Goal: Information Seeking & Learning: Understand process/instructions

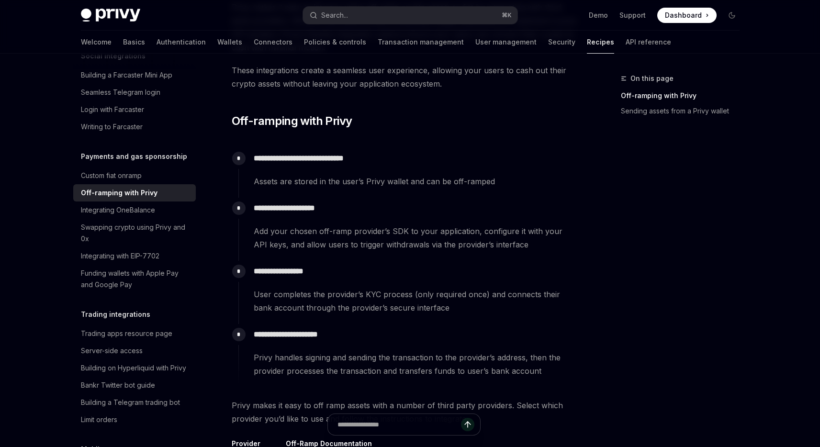
scroll to position [123, 0]
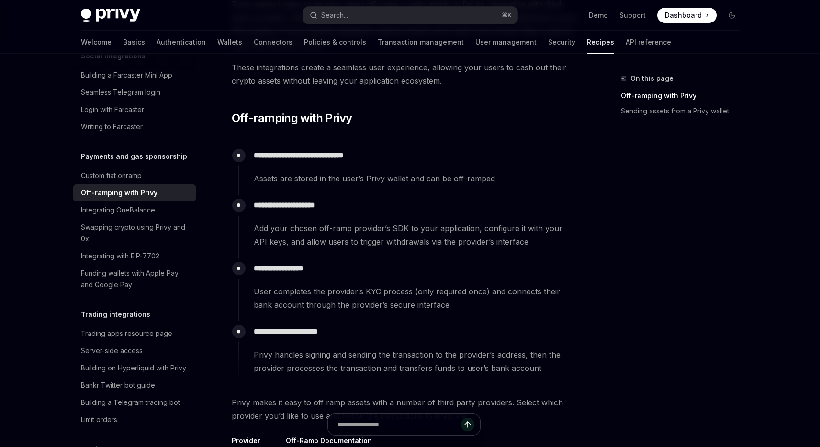
click at [418, 302] on span "User completes the provider’s KYC process (only required once) and connects the…" at bounding box center [415, 298] width 323 height 27
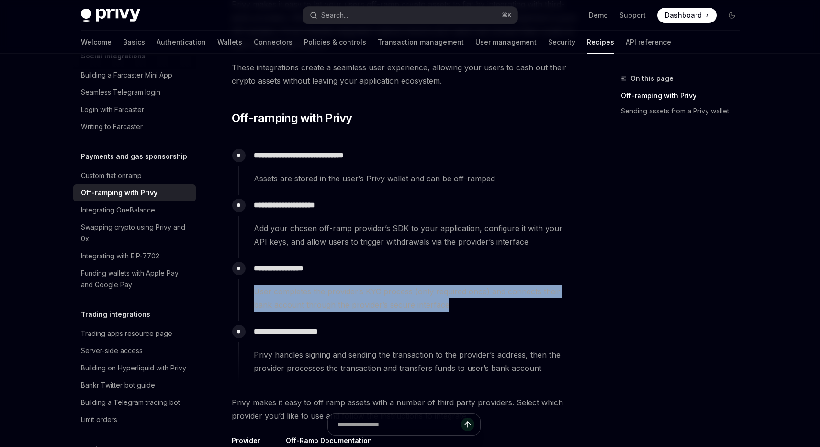
click at [418, 302] on span "User completes the provider’s KYC process (only required once) and connects the…" at bounding box center [415, 298] width 323 height 27
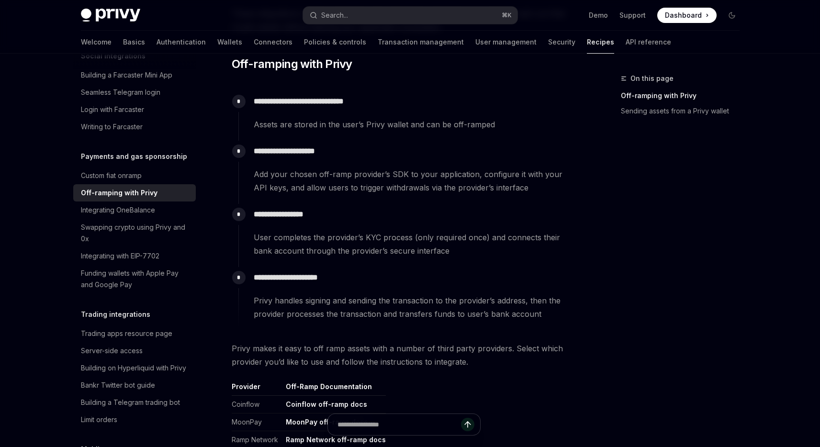
scroll to position [184, 0]
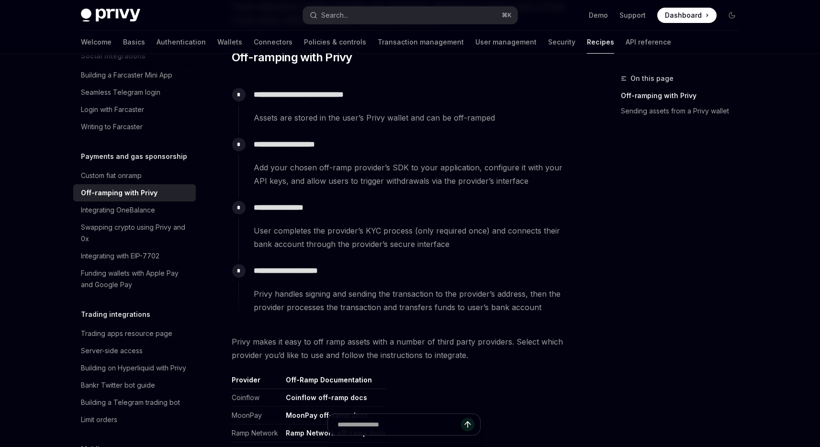
click at [418, 302] on span "Privy handles signing and sending the transaction to the provider’s address, th…" at bounding box center [415, 300] width 323 height 27
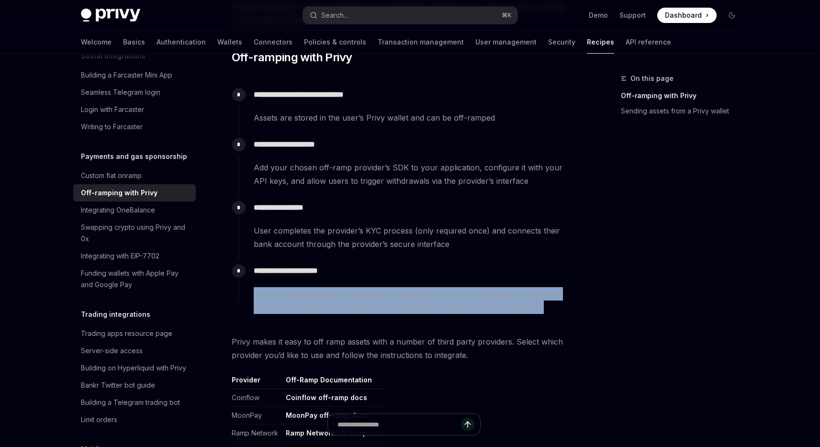
click at [418, 302] on span "Privy handles signing and sending the transaction to the provider’s address, th…" at bounding box center [415, 300] width 323 height 27
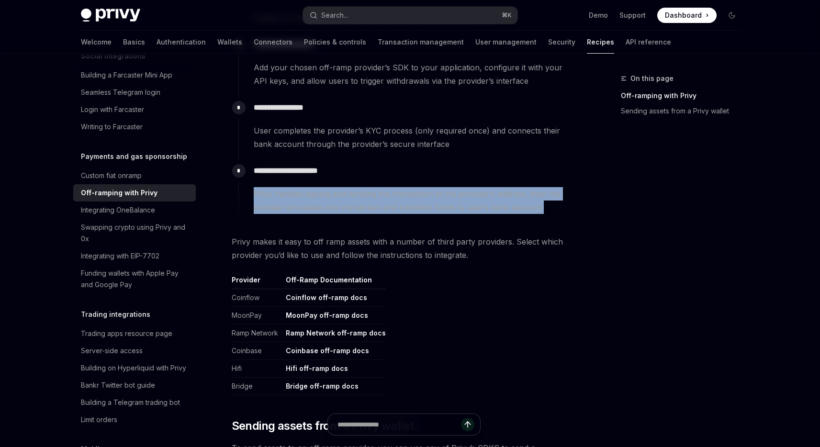
scroll to position [287, 0]
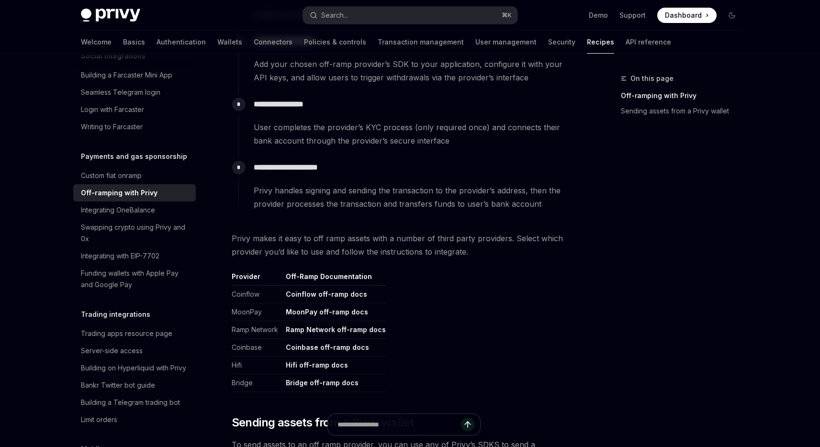
click at [418, 302] on table "Provider Off-Ramp Documentation Coinflow Coinflow off-ramp docs MoonPay MoonPay…" at bounding box center [404, 332] width 345 height 120
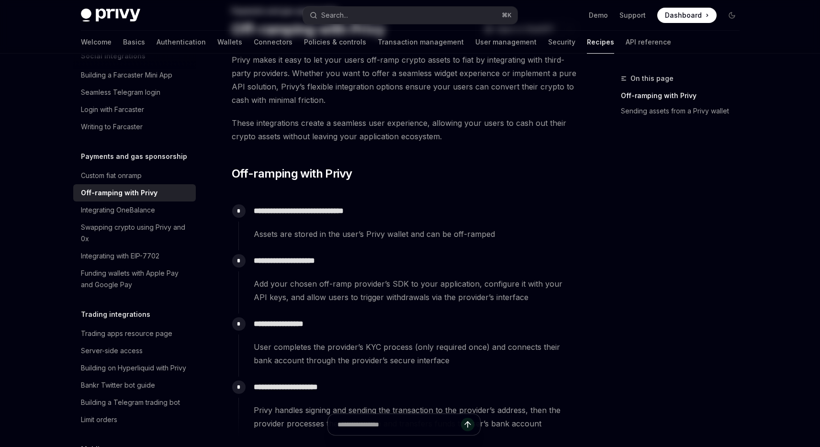
scroll to position [0, 0]
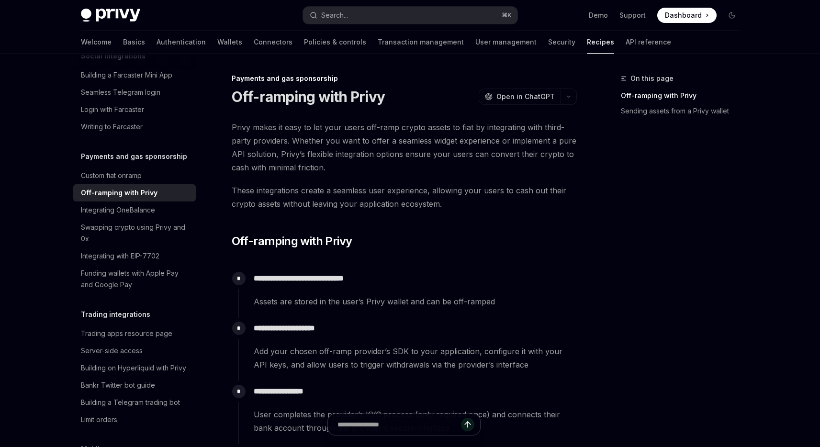
click at [572, 11] on div "Demo Support Dashboard Dashboard" at bounding box center [632, 15] width 214 height 15
click at [777, 26] on div at bounding box center [410, 27] width 820 height 54
click at [687, 193] on div "On this page Off-ramping with Privy Sending assets from a Privy wallet" at bounding box center [675, 260] width 146 height 374
click at [496, 161] on span "Privy makes it easy to let your users off-ramp crypto assets to fiat by integra…" at bounding box center [404, 148] width 345 height 54
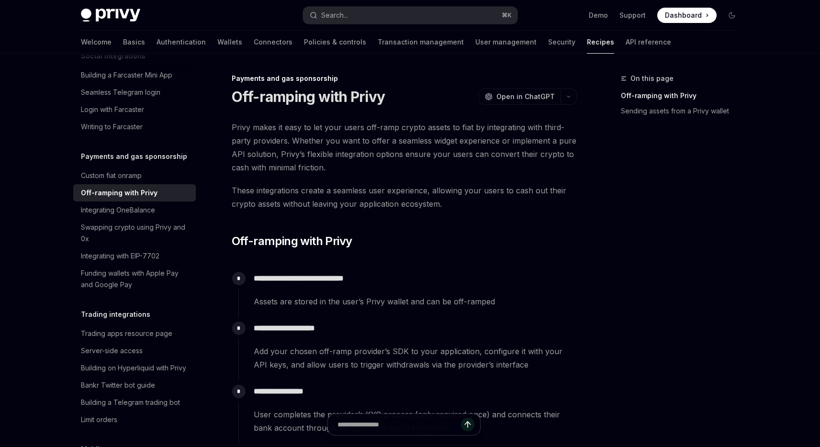
click at [477, 155] on span "Privy makes it easy to let your users off-ramp crypto assets to fiat by integra…" at bounding box center [404, 148] width 345 height 54
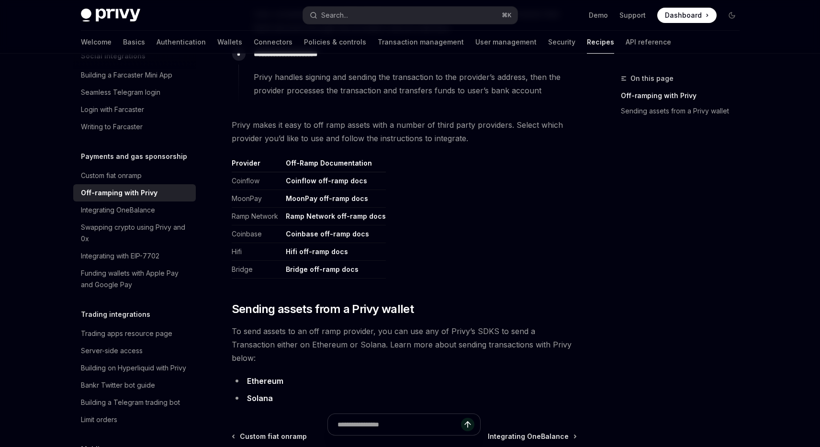
scroll to position [500, 0]
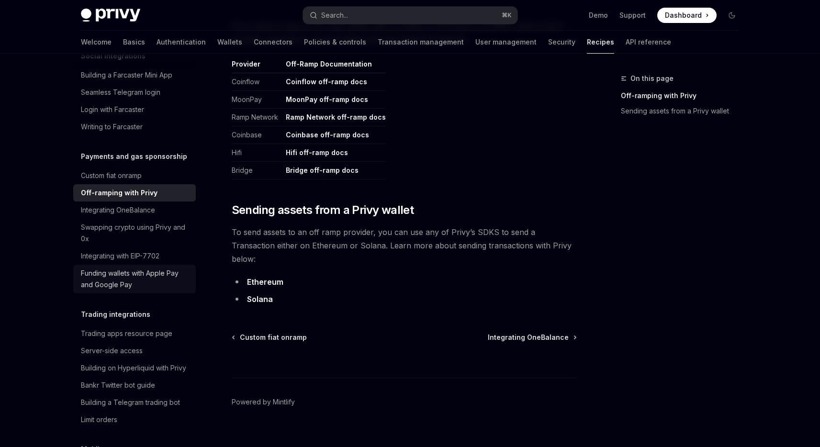
click at [122, 291] on div "Funding wallets with Apple Pay and Google Pay" at bounding box center [135, 279] width 109 height 23
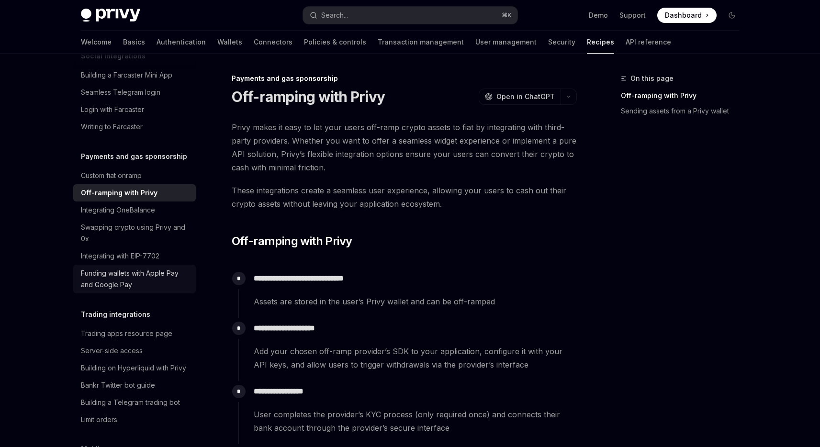
type textarea "*"
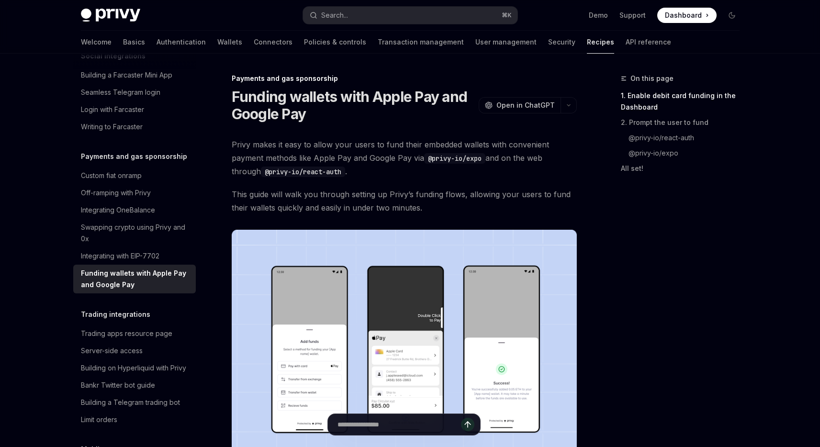
click at [371, 153] on span "Privy makes it easy to allow your users to fund their embedded wallets with con…" at bounding box center [404, 158] width 345 height 40
click at [375, 167] on span "Privy makes it easy to allow your users to fund their embedded wallets with con…" at bounding box center [404, 158] width 345 height 40
click at [377, 171] on span "Privy makes it easy to allow your users to fund their embedded wallets with con…" at bounding box center [404, 158] width 345 height 40
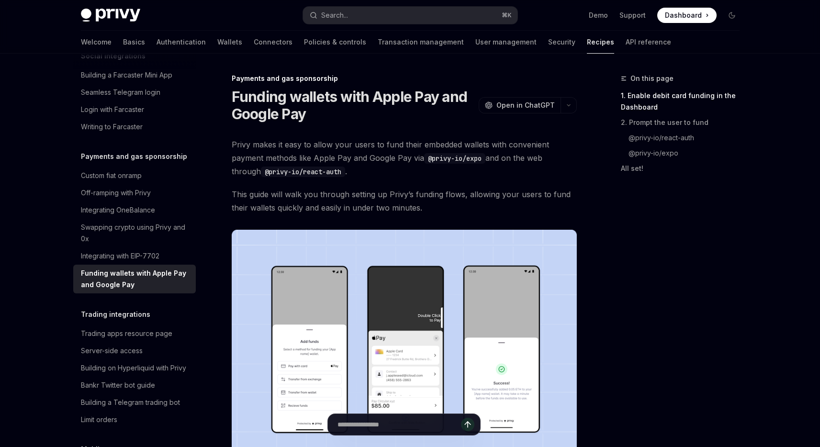
click at [680, 229] on div "On this page 1. Enable debit card funding in the Dashboard 2. Prompt the user t…" at bounding box center [675, 260] width 146 height 374
click at [654, 234] on div "On this page 1. Enable debit card funding in the Dashboard 2. Prompt the user t…" at bounding box center [675, 260] width 146 height 374
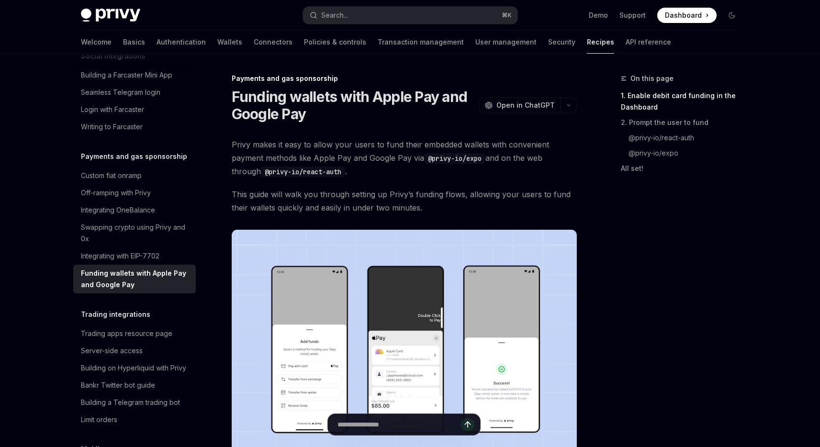
click at [776, 26] on div at bounding box center [410, 27] width 820 height 54
click at [785, 35] on div at bounding box center [410, 27] width 820 height 54
click at [775, 35] on div at bounding box center [410, 27] width 820 height 54
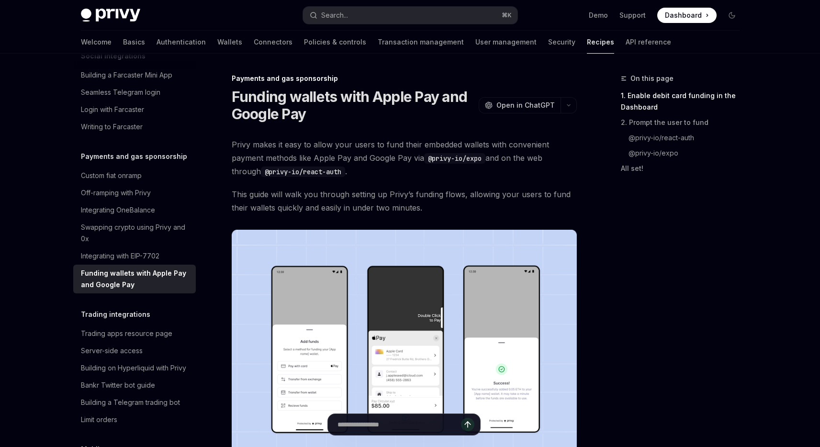
click at [776, 33] on div at bounding box center [410, 27] width 820 height 54
click at [772, 40] on div at bounding box center [410, 27] width 820 height 54
click at [745, 147] on link "@privy-io/expo" at bounding box center [684, 153] width 126 height 15
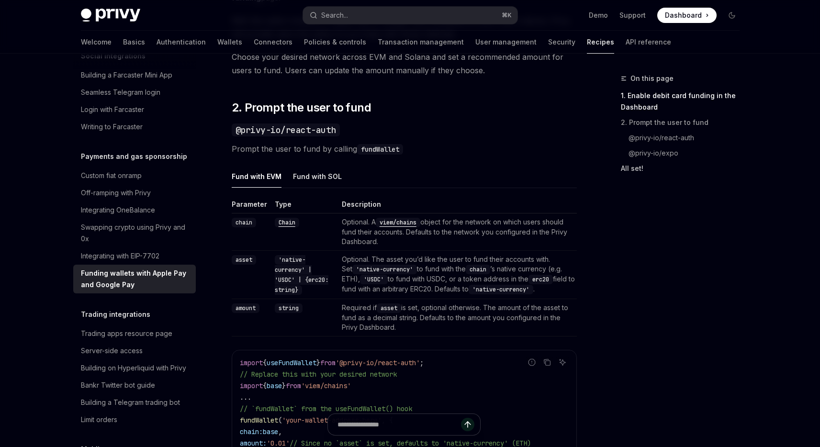
click at [737, 173] on link "All set!" at bounding box center [684, 168] width 126 height 15
